Goal: Task Accomplishment & Management: Use online tool/utility

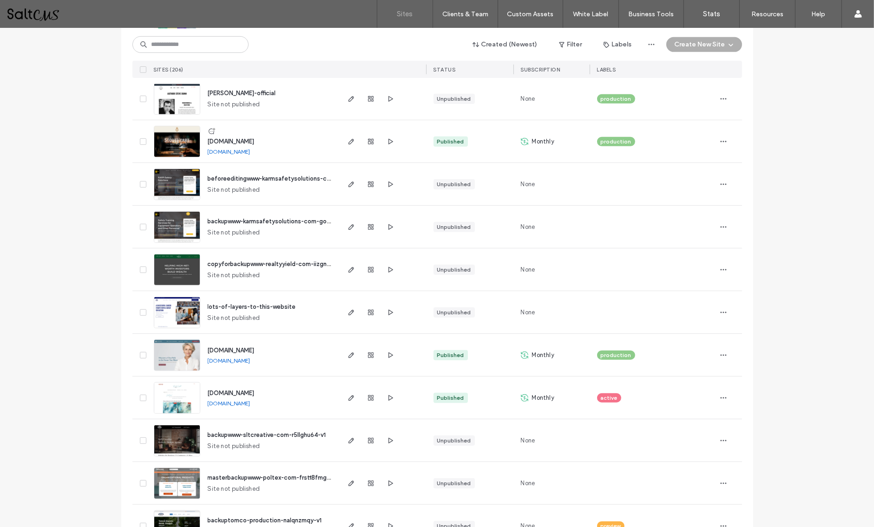
scroll to position [663, 0]
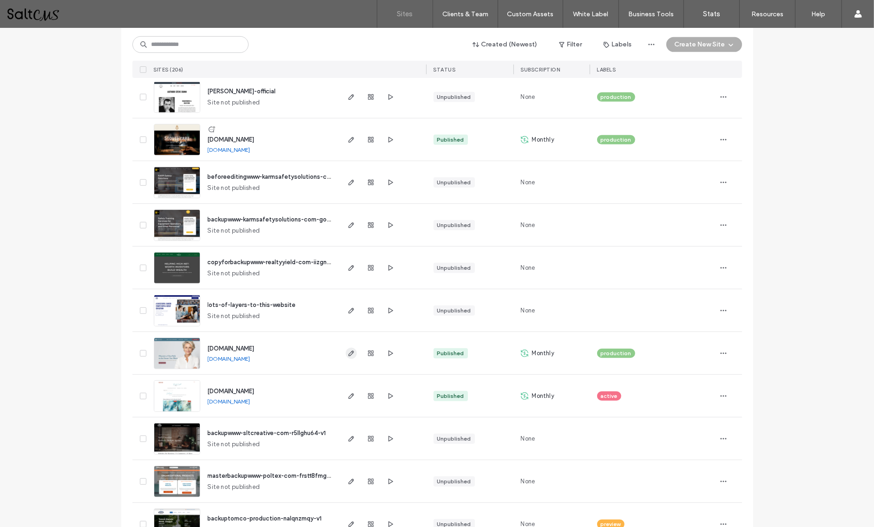
click at [347, 354] on icon "button" at bounding box center [350, 353] width 7 height 7
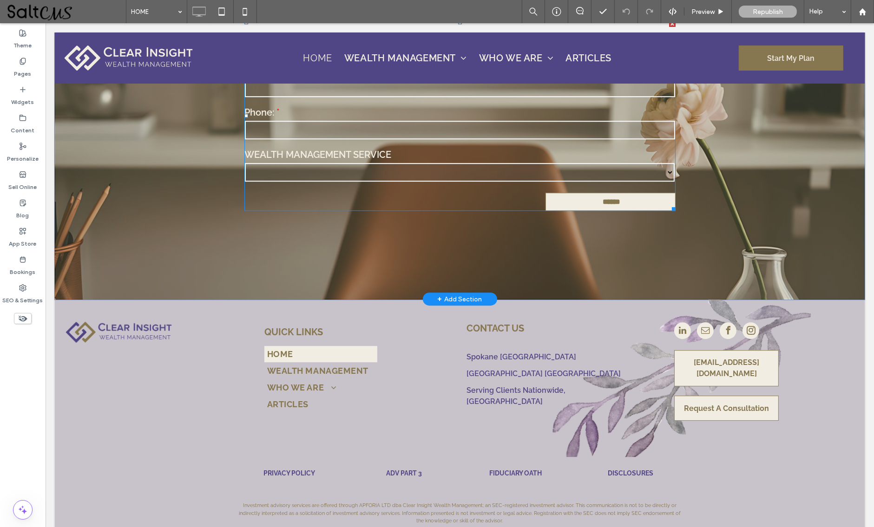
scroll to position [3579, 0]
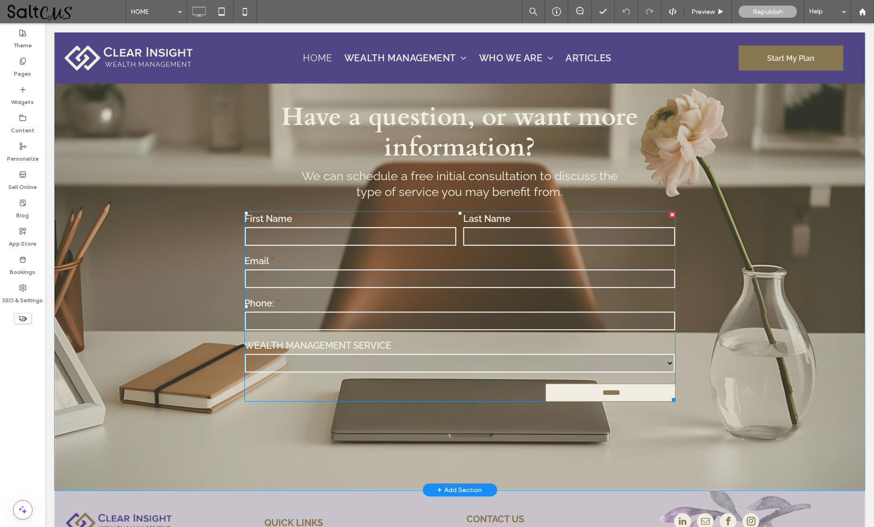
click at [576, 209] on div "Last Name" at bounding box center [568, 230] width 219 height 42
type input "******"
type input "**********"
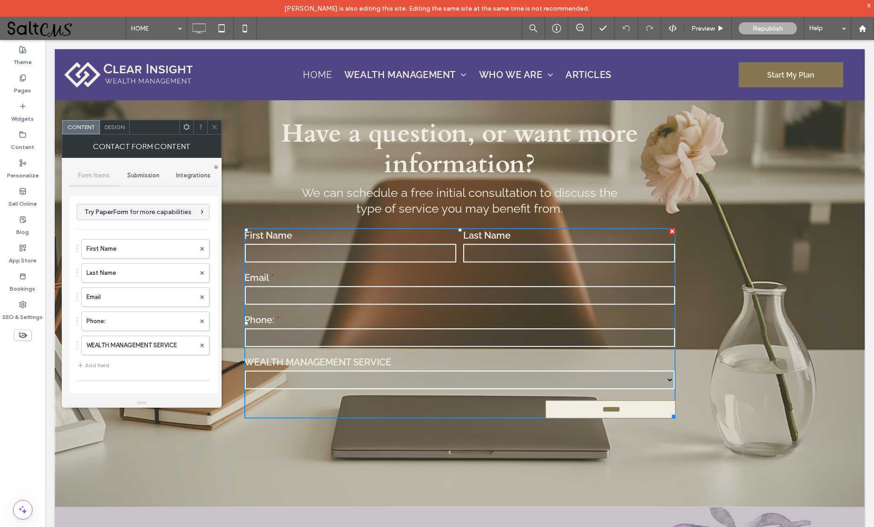
click at [140, 176] on span "Submission" at bounding box center [143, 175] width 32 height 7
click at [136, 216] on label "New submission notification" at bounding box center [144, 219] width 124 height 19
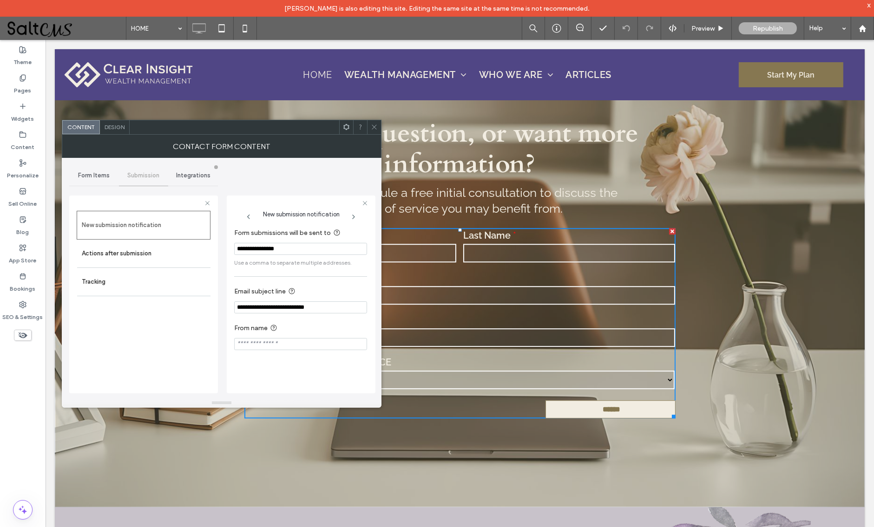
click at [376, 124] on icon at bounding box center [374, 127] width 7 height 7
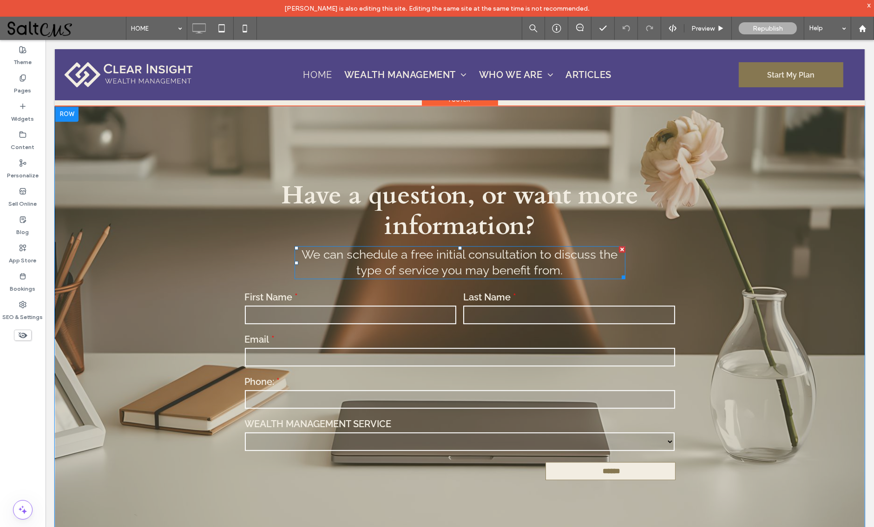
scroll to position [3516, 0]
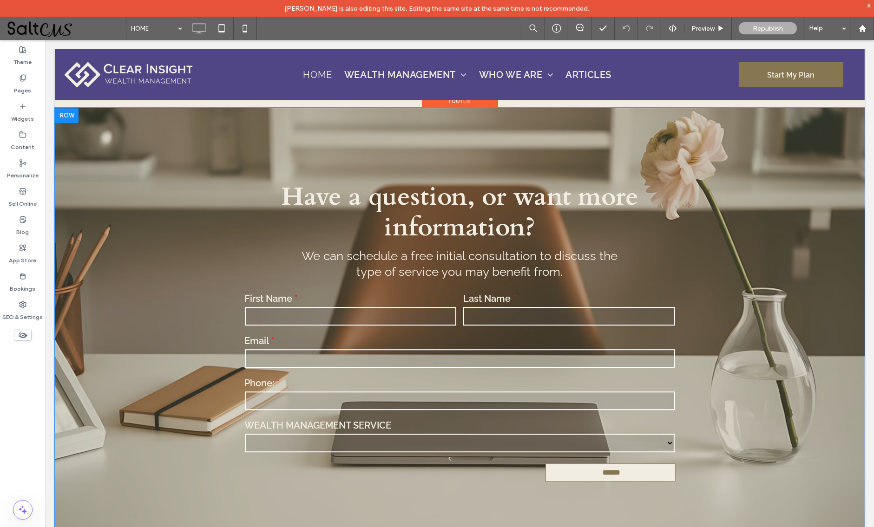
click at [776, 334] on div "**********" at bounding box center [459, 338] width 810 height 463
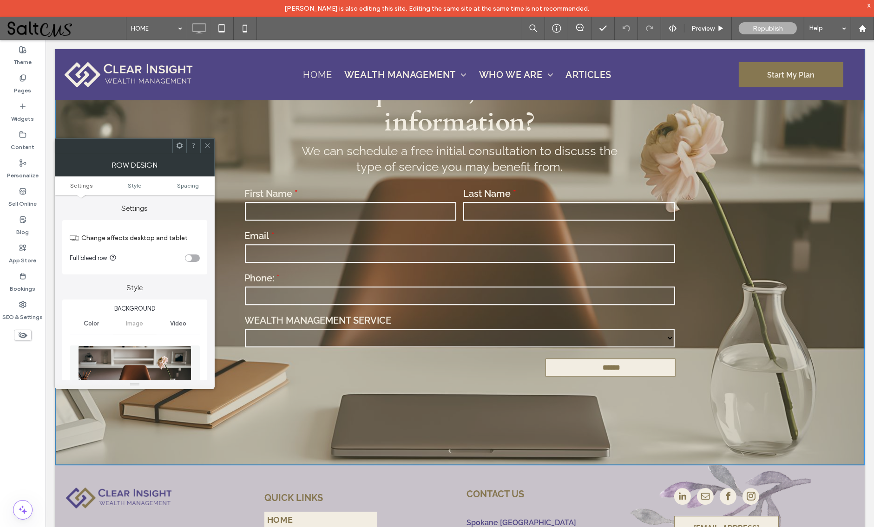
scroll to position [3634, 0]
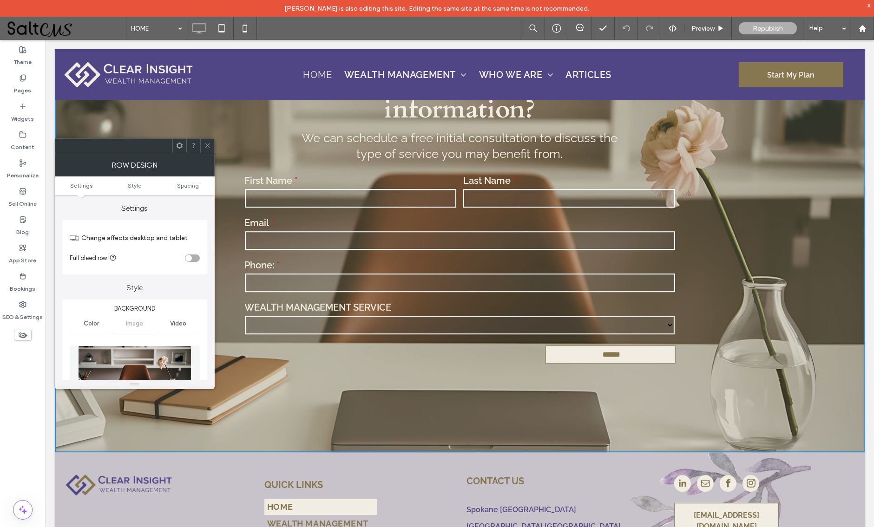
click at [205, 148] on icon at bounding box center [207, 145] width 7 height 7
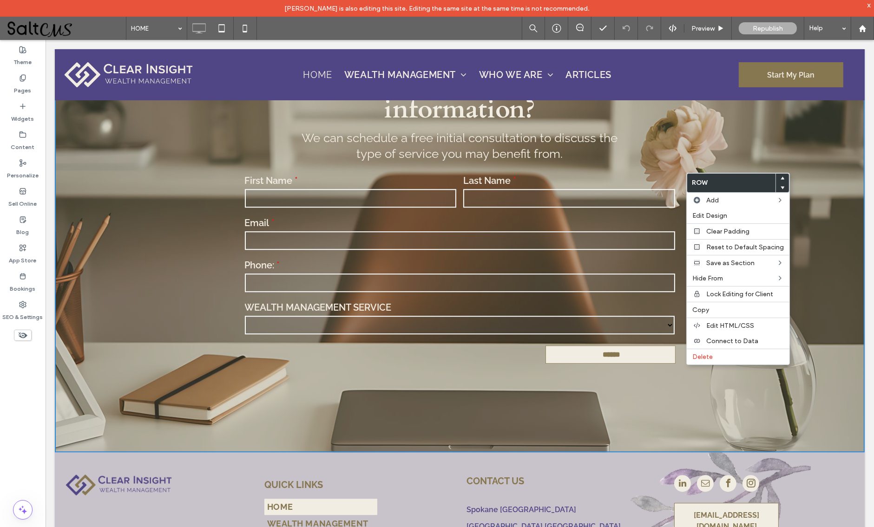
click at [806, 229] on div "**********" at bounding box center [459, 220] width 810 height 463
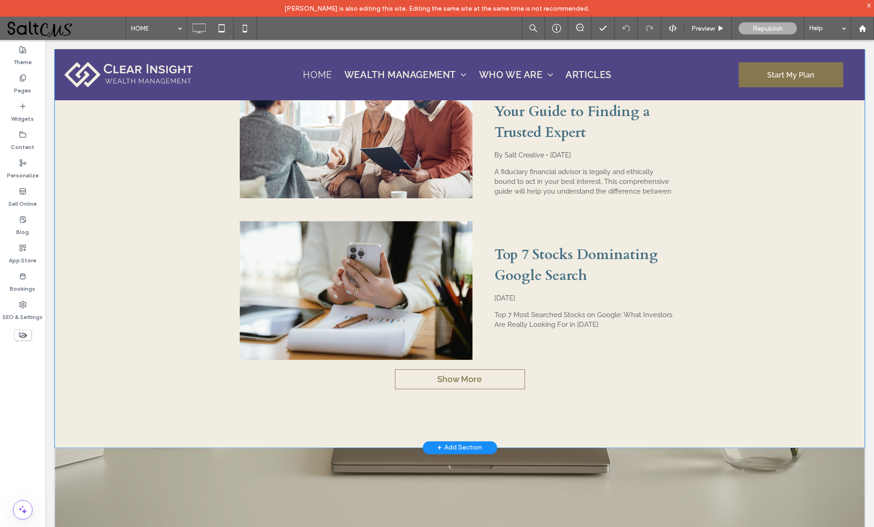
scroll to position [3139, 0]
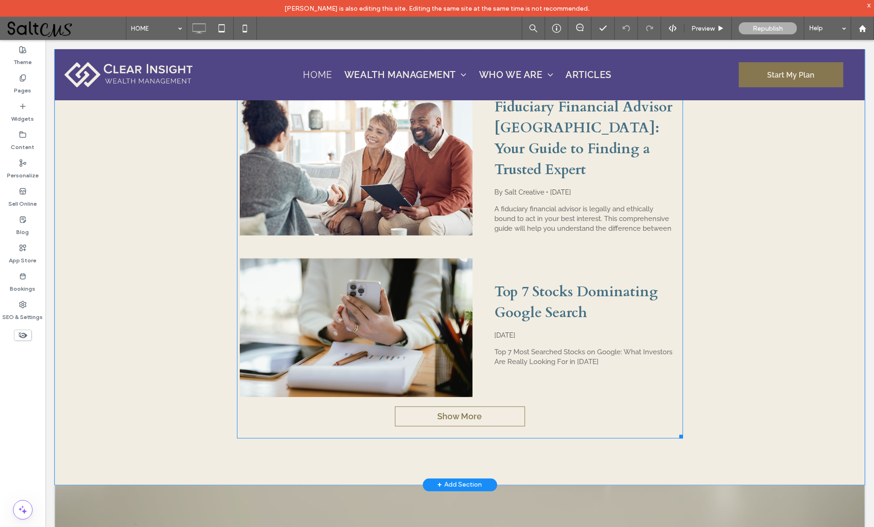
click at [383, 284] on div at bounding box center [355, 327] width 233 height 139
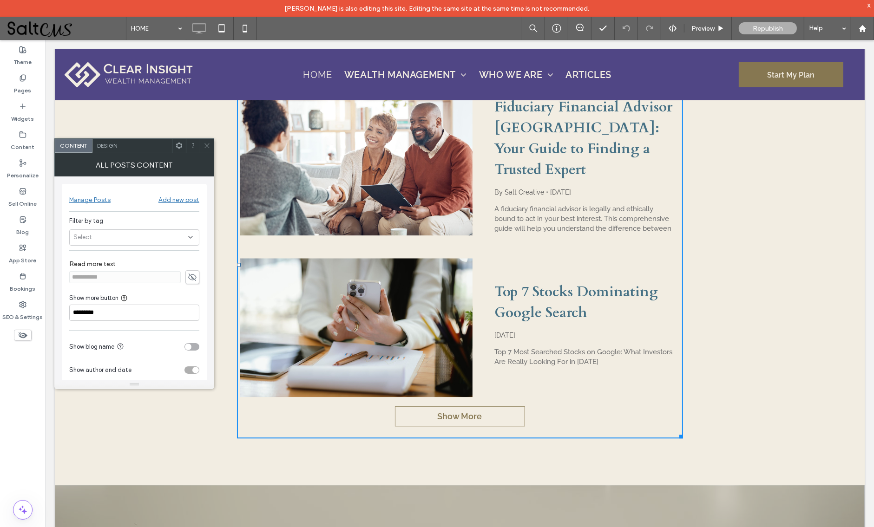
click at [205, 145] on icon at bounding box center [206, 145] width 7 height 7
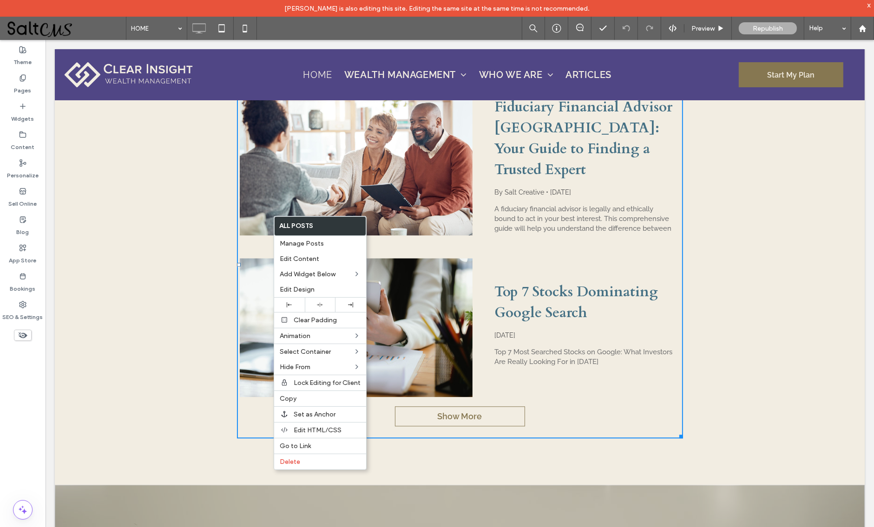
click at [759, 266] on div "Articles Fiduciary Financial Advisor Spokane: Your Guide to Finding a Trusted E…" at bounding box center [459, 250] width 810 height 468
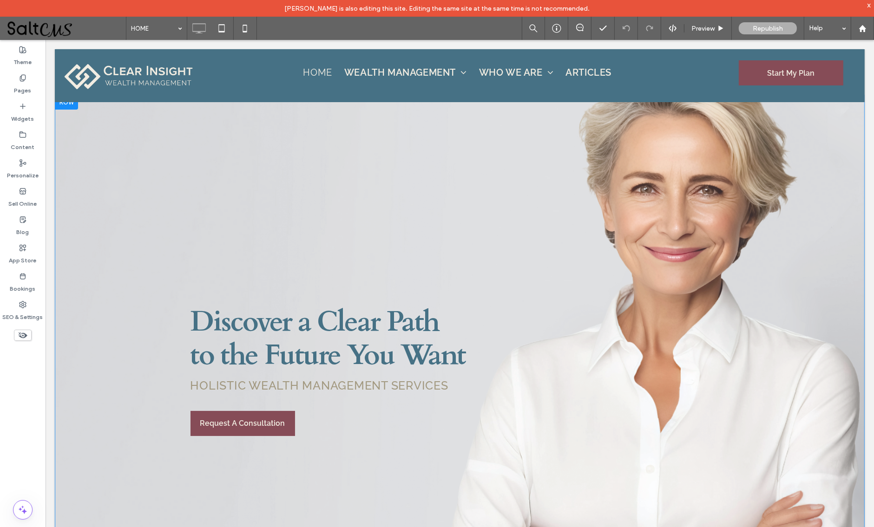
scroll to position [0, 0]
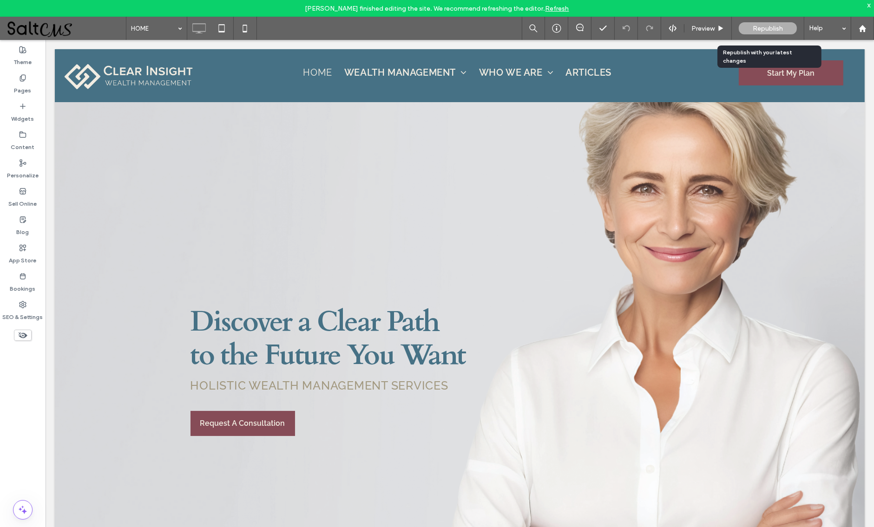
click at [781, 25] on span "Republish" at bounding box center [768, 29] width 30 height 8
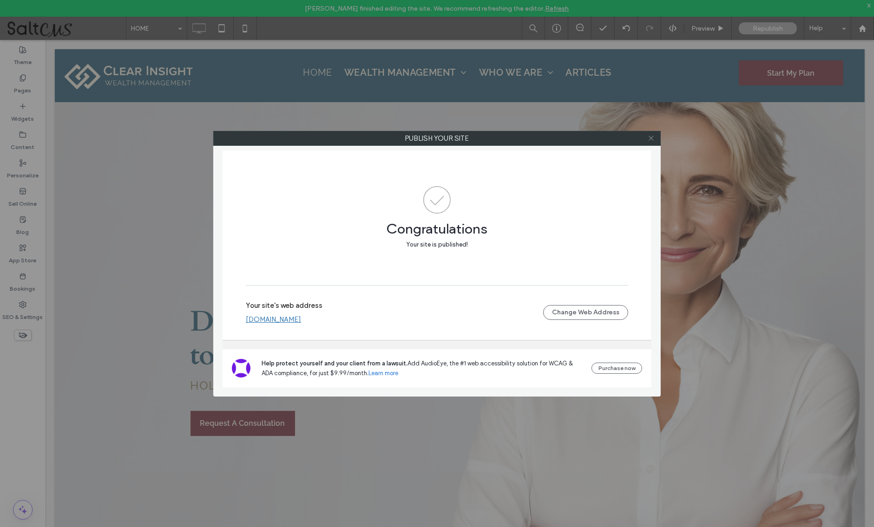
click at [649, 135] on icon at bounding box center [651, 138] width 7 height 7
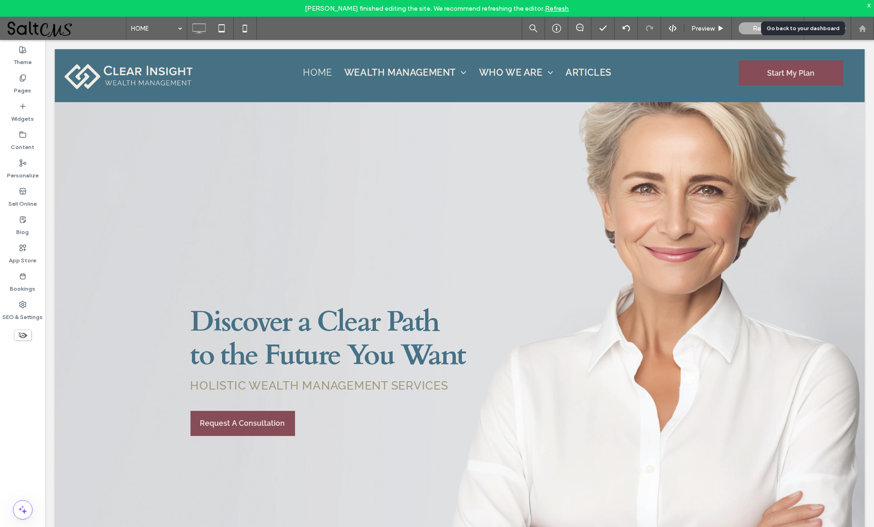
click at [857, 26] on div at bounding box center [862, 29] width 22 height 8
